Goal: Check status: Check status

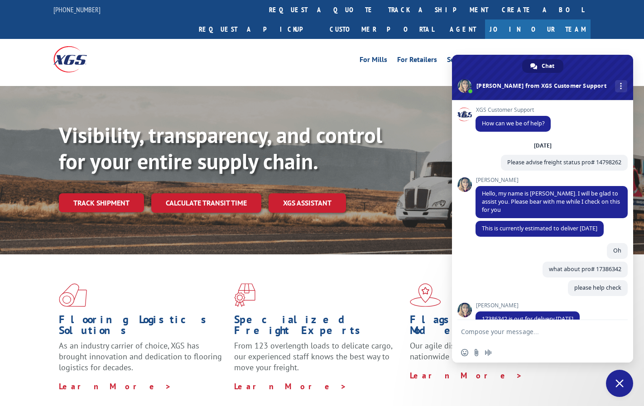
click at [124, 193] on link "Track shipment" at bounding box center [101, 202] width 85 height 19
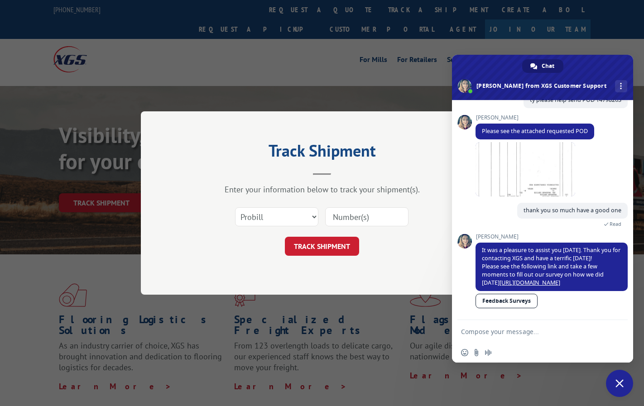
drag, startPoint x: 374, startPoint y: 215, endPoint x: 354, endPoint y: 236, distance: 28.5
click at [374, 215] on input at bounding box center [366, 216] width 83 height 19
paste input "16955663"
type input "16955663"
click at [354, 237] on button "TRACK SHIPMENT" at bounding box center [322, 246] width 74 height 19
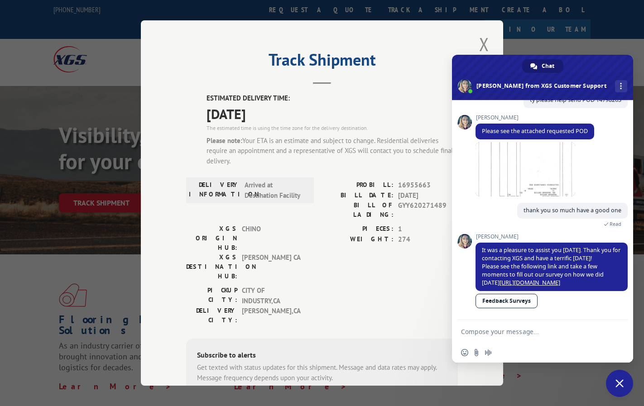
click at [528, 340] on textarea "Compose your message..." at bounding box center [533, 331] width 145 height 23
type textarea "h"
type textarea "Hi"
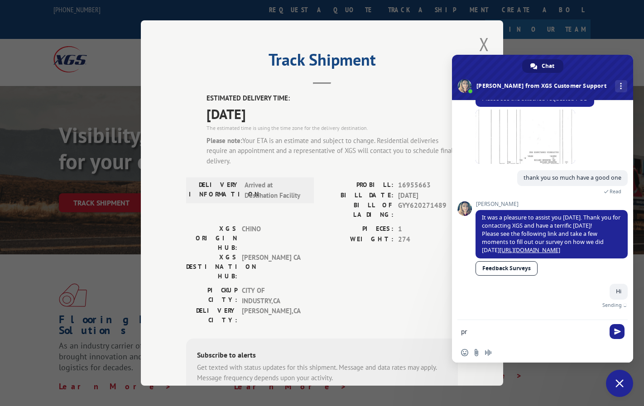
type textarea "p"
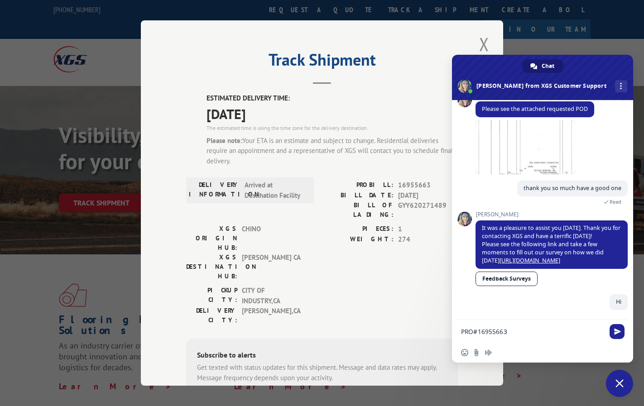
type textarea "PRO#16955663"
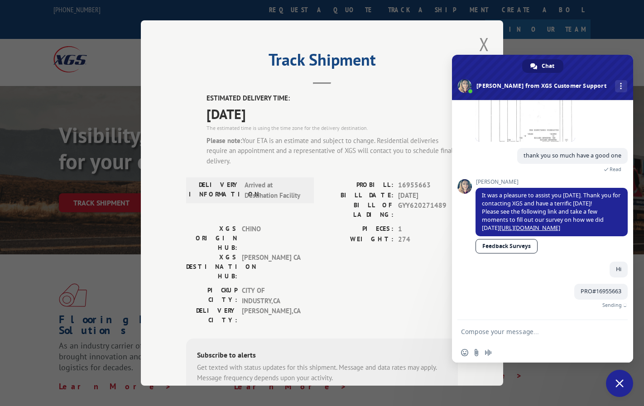
scroll to position [287, 0]
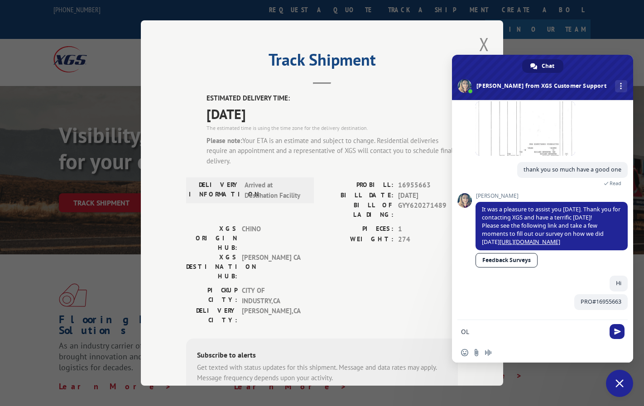
type textarea "O"
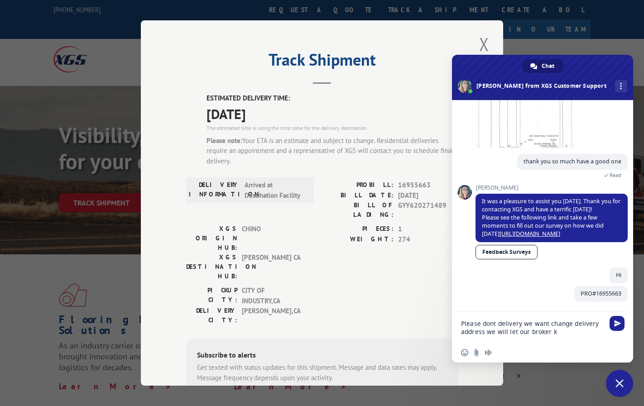
scroll to position [301, 0]
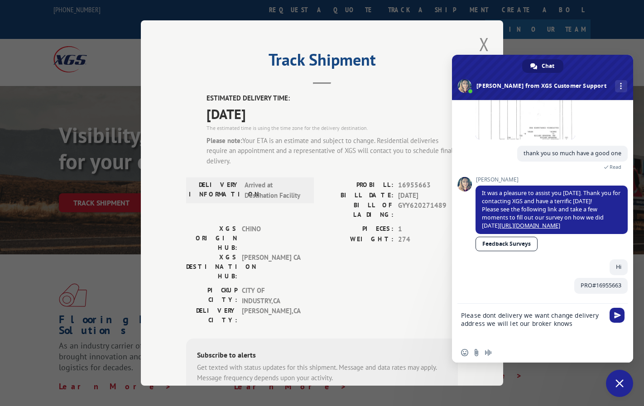
type textarea "Please dont delivery we want change delivery address we will let our broker kno…"
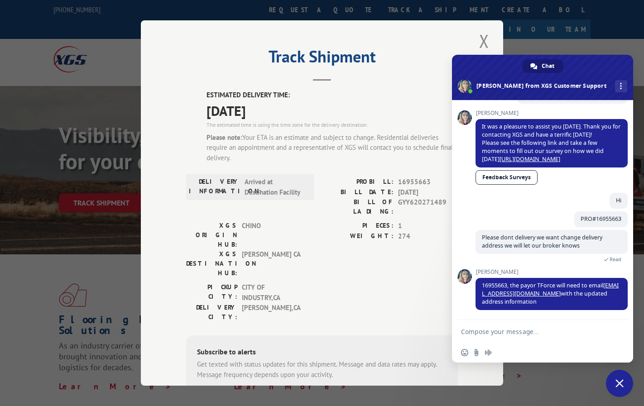
scroll to position [5, 0]
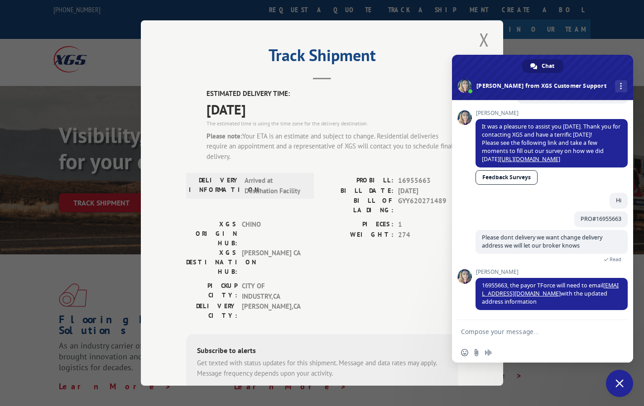
click at [531, 320] on div at bounding box center [542, 331] width 181 height 23
type textarea "i sent email"
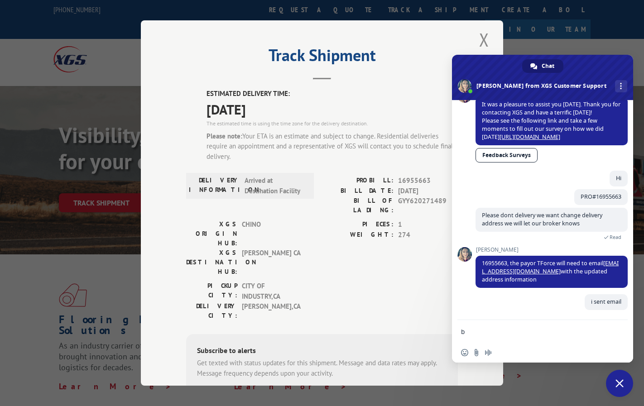
scroll to position [384, 0]
type textarea "but please dont delivery"
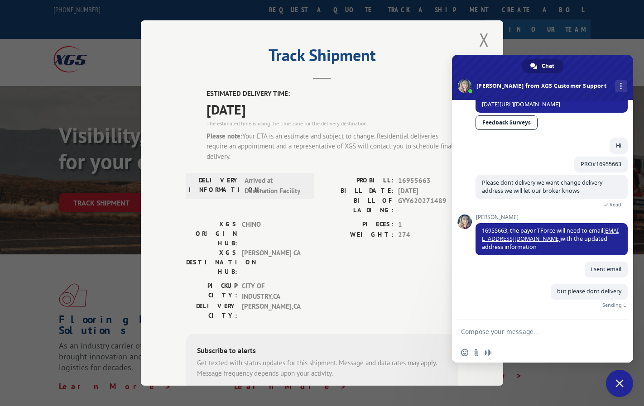
scroll to position [403, 0]
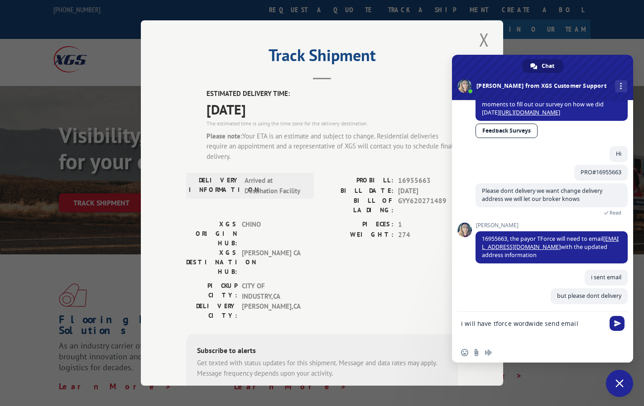
type textarea "i will have tforce wordwide send email"
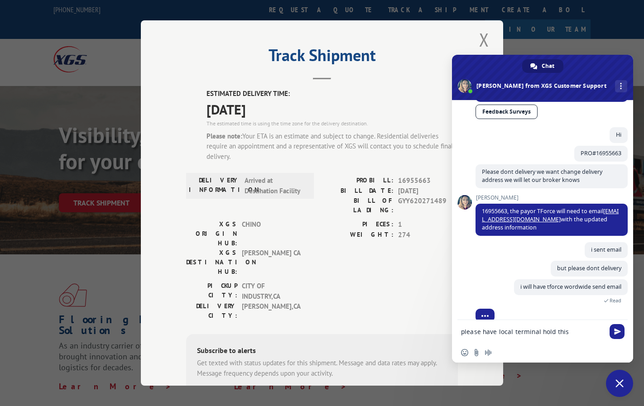
scroll to position [440, 0]
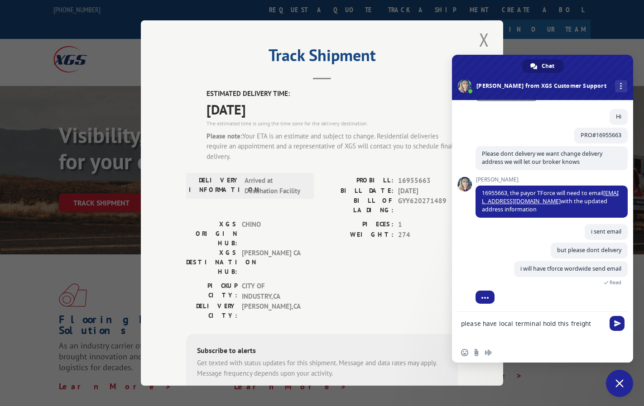
type textarea "please have local terminal hold this freight"
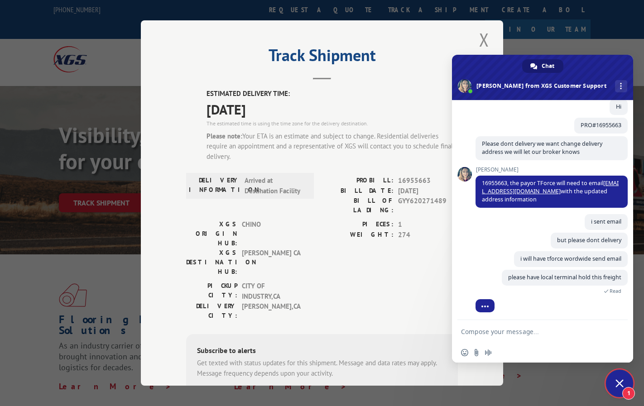
scroll to position [480, 0]
